Goal: Book appointment/travel/reservation

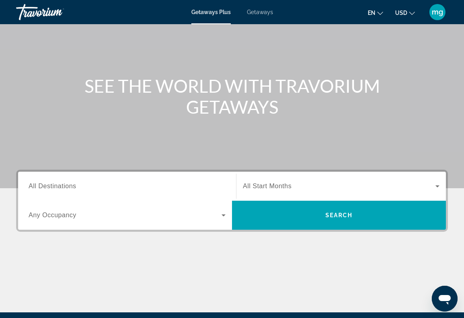
scroll to position [56, 0]
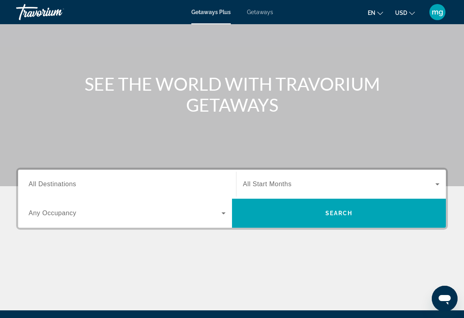
click at [129, 183] on input "Destination All Destinations" at bounding box center [127, 185] width 197 height 10
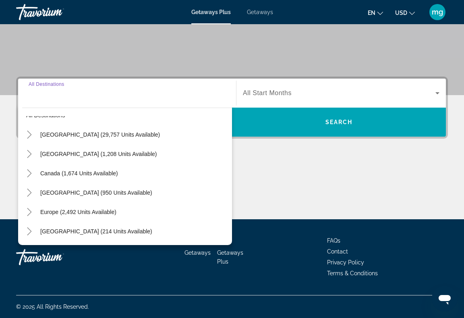
scroll to position [12, 0]
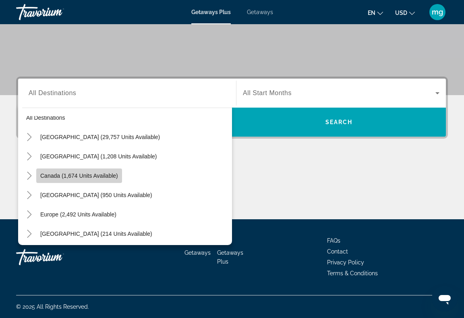
click at [88, 181] on span "Search widget" at bounding box center [79, 175] width 86 height 19
type input "**********"
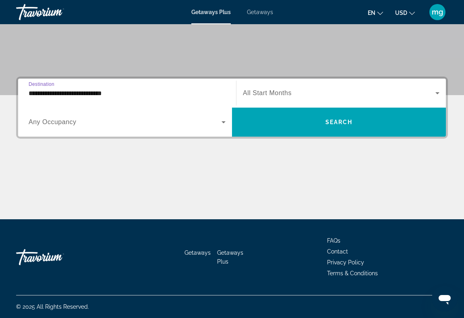
click at [169, 117] on div "Search widget" at bounding box center [127, 122] width 197 height 23
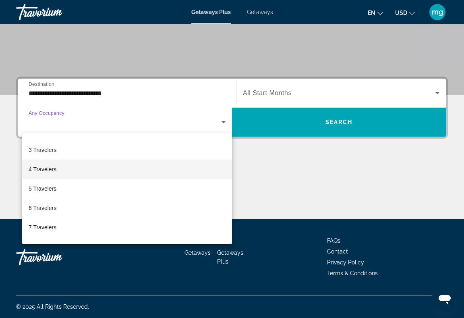
scroll to position [16, 0]
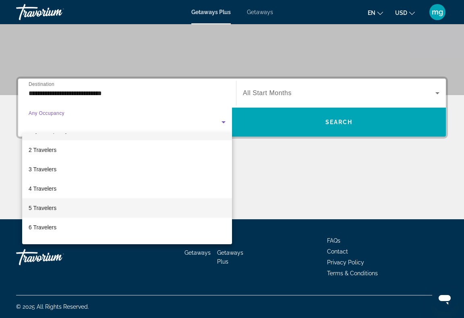
click at [137, 210] on mat-option "5 Travelers" at bounding box center [127, 207] width 210 height 19
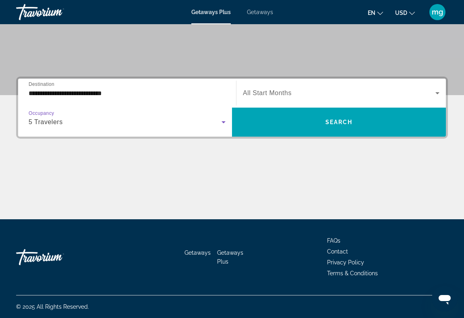
click at [323, 90] on span "Search widget" at bounding box center [339, 93] width 193 height 10
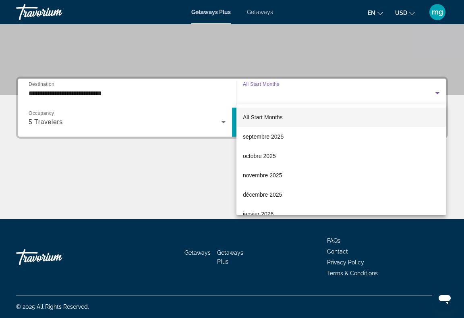
click at [291, 119] on mat-option "All Start Months" at bounding box center [342, 117] width 210 height 19
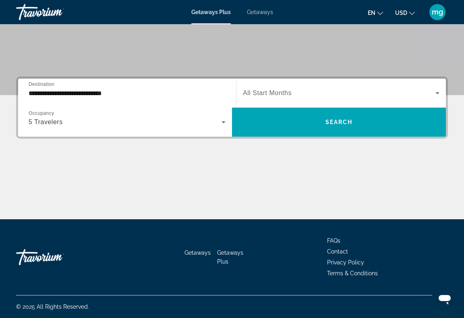
click at [341, 137] on div "**********" at bounding box center [232, 108] width 432 height 62
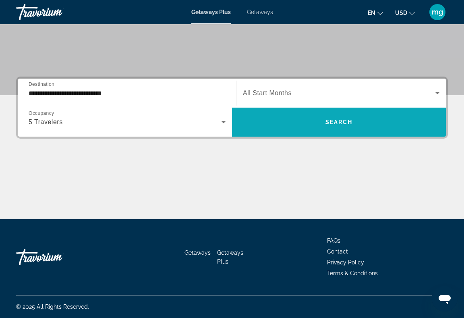
click at [349, 119] on span "Search" at bounding box center [339, 122] width 27 height 6
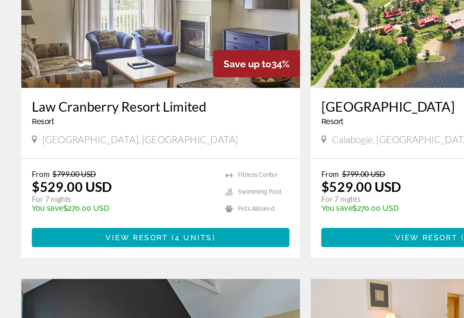
scroll to position [338, 0]
